Goal: Transaction & Acquisition: Purchase product/service

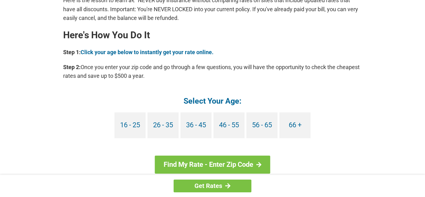
scroll to position [548, 0]
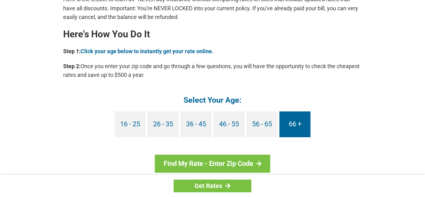
click at [292, 126] on link "66 +" at bounding box center [295, 124] width 31 height 26
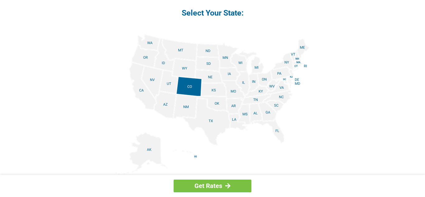
scroll to position [745, 0]
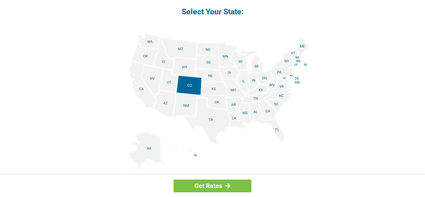
click at [276, 131] on img at bounding box center [212, 103] width 194 height 140
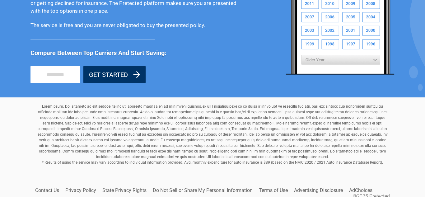
scroll to position [585, 0]
